Goal: Task Accomplishment & Management: Manage account settings

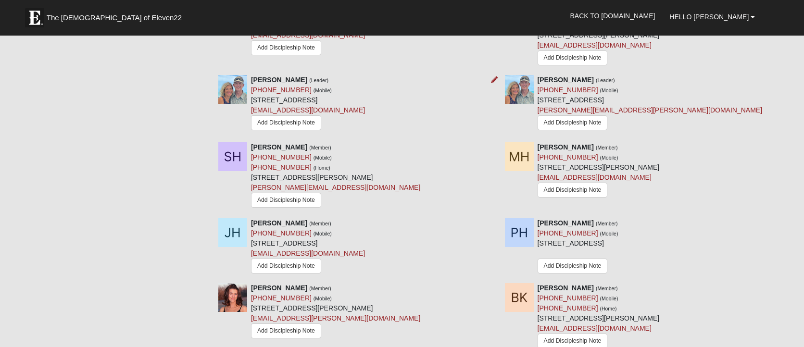
scroll to position [736, 0]
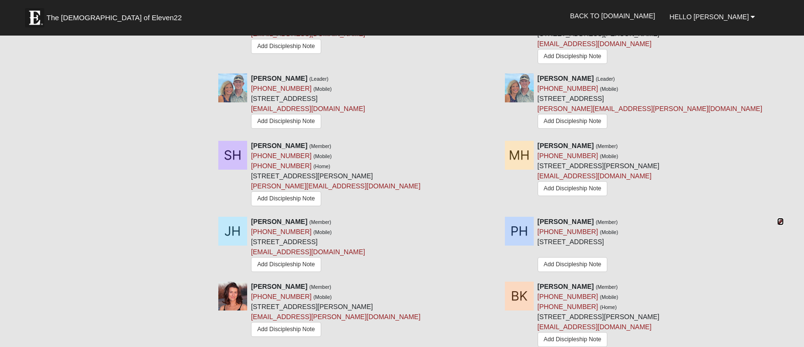
click at [779, 222] on icon at bounding box center [780, 221] width 7 height 7
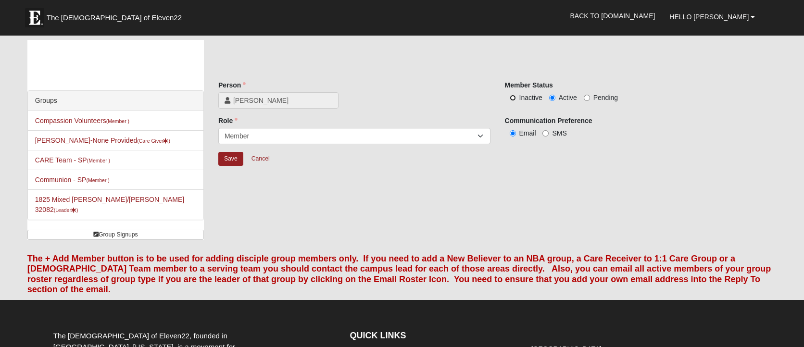
drag, startPoint x: 513, startPoint y: 98, endPoint x: 472, endPoint y: 111, distance: 43.5
click at [513, 98] on input "Inactive" at bounding box center [513, 98] width 6 height 6
radio input "true"
click at [230, 160] on input "Save" at bounding box center [230, 159] width 25 height 14
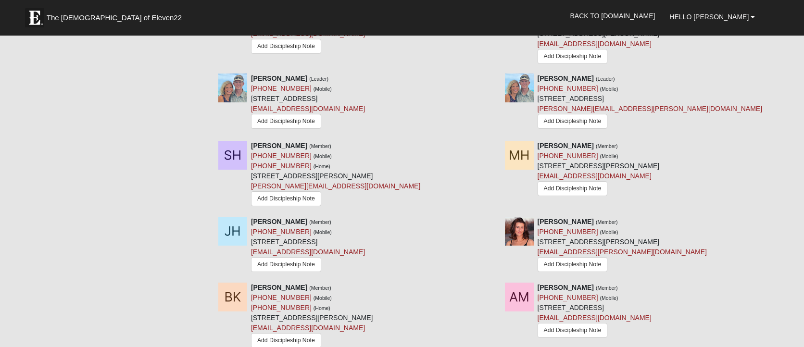
scroll to position [738, 0]
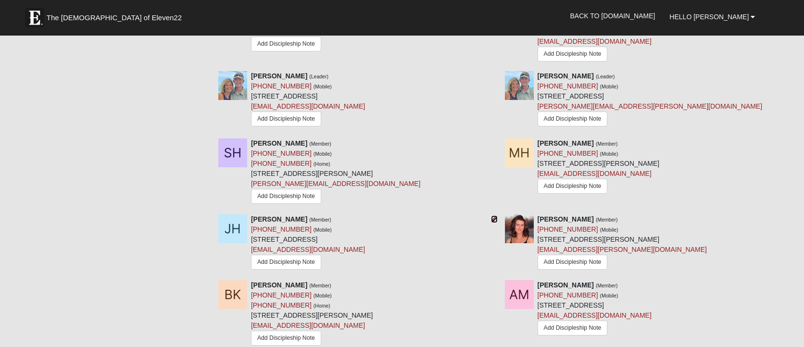
click at [493, 219] on icon at bounding box center [494, 219] width 7 height 7
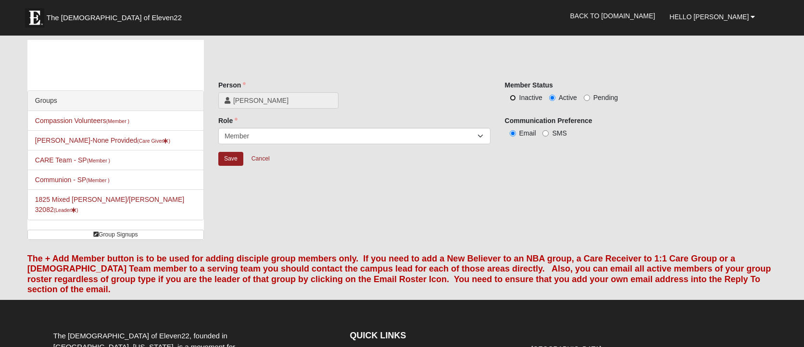
click at [512, 99] on input "Inactive" at bounding box center [513, 98] width 6 height 6
radio input "true"
click at [226, 162] on input "Save" at bounding box center [230, 159] width 25 height 14
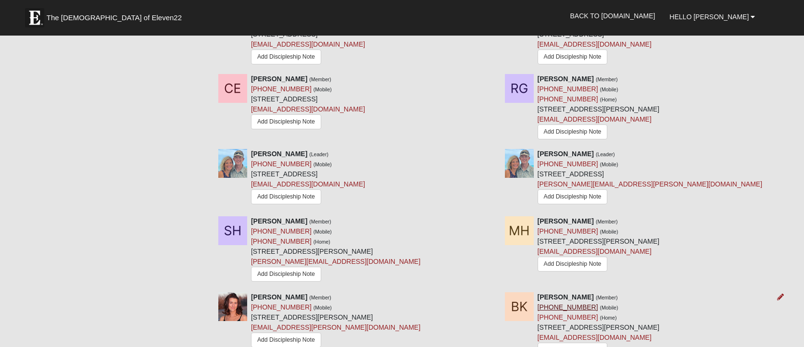
scroll to position [659, 0]
